Goal: Task Accomplishment & Management: Manage account settings

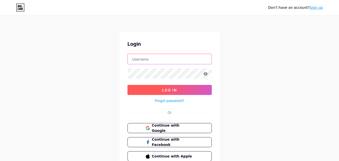
type input "zsuzsannaroe"
click at [169, 94] on button "Log In" at bounding box center [170, 90] width 84 height 10
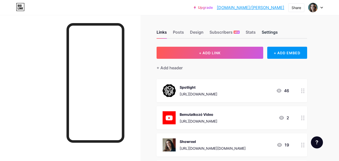
click at [273, 35] on div "Settings" at bounding box center [270, 33] width 16 height 9
